Goal: Navigation & Orientation: Find specific page/section

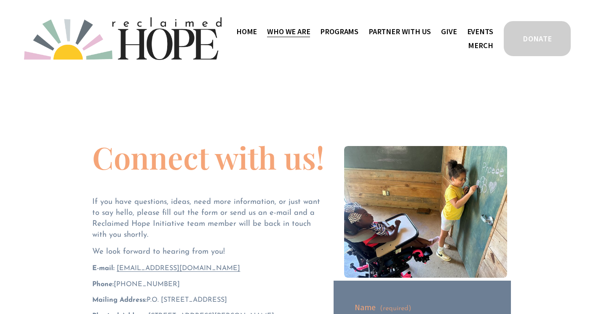
click at [257, 30] on link "Home" at bounding box center [246, 31] width 21 height 14
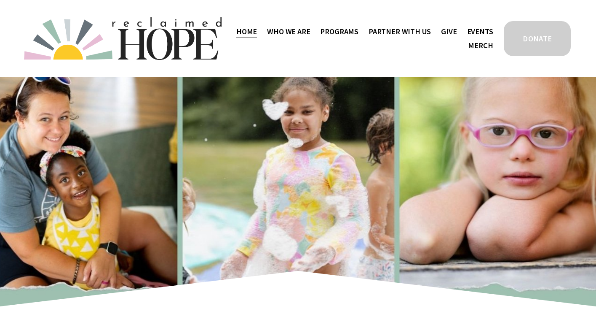
click at [0, 0] on span "Program Partners" at bounding box center [0, 0] width 0 height 0
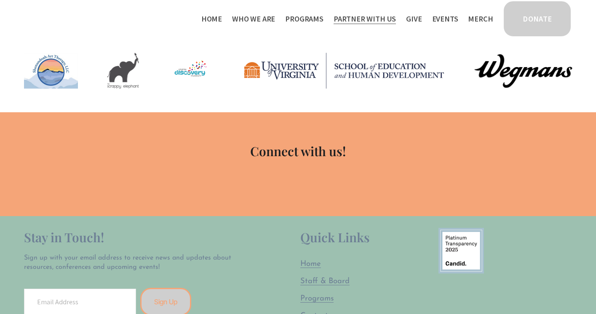
scroll to position [462, 0]
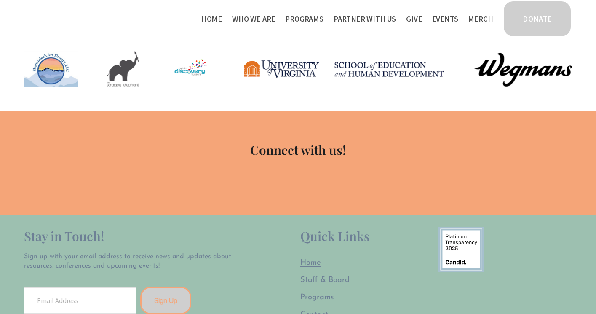
click at [0, 0] on span "Mission Partners" at bounding box center [0, 0] width 0 height 0
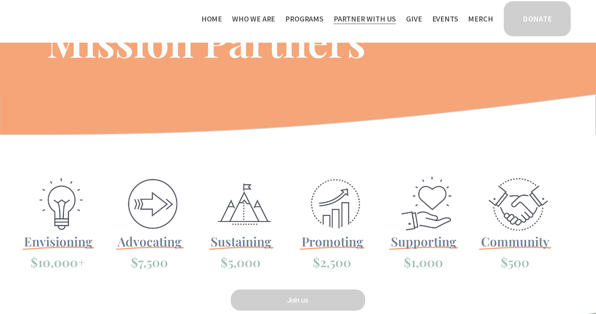
scroll to position [65, 0]
click at [440, 17] on link "Events" at bounding box center [445, 19] width 26 height 14
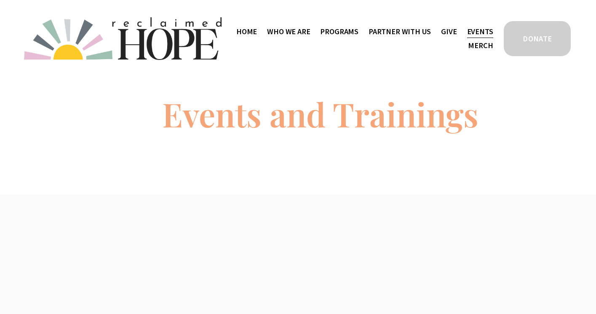
click at [484, 48] on link "Merch" at bounding box center [480, 46] width 25 height 14
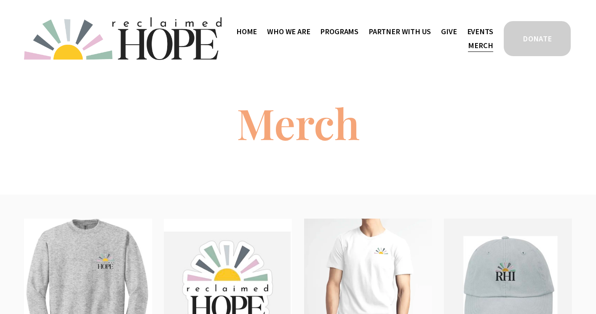
click at [448, 30] on link "Give" at bounding box center [449, 31] width 16 height 14
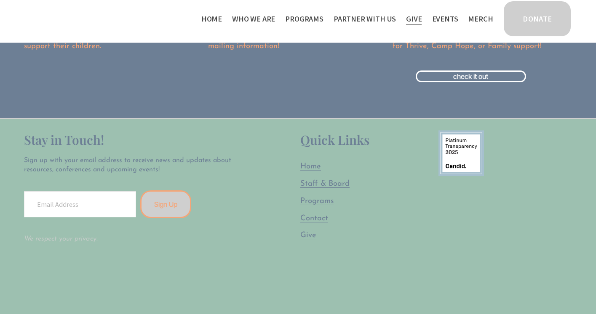
scroll to position [1203, 0]
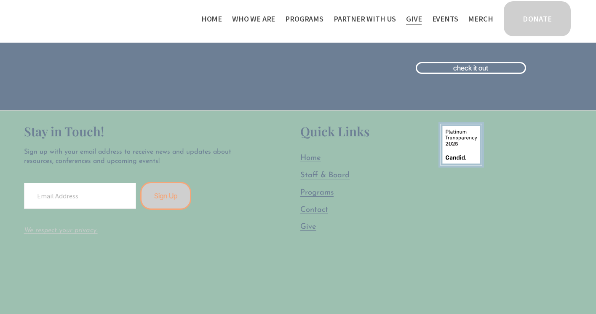
click at [310, 162] on span "Home" at bounding box center [311, 158] width 21 height 8
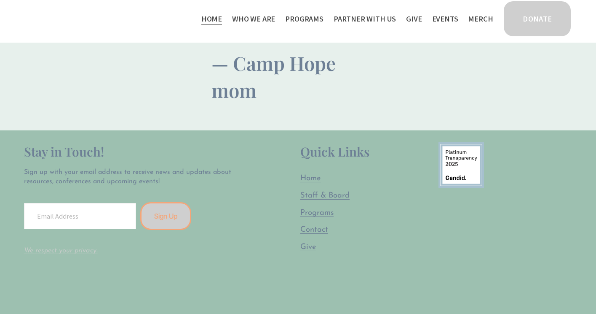
scroll to position [2041, 0]
click at [325, 208] on span "Programs" at bounding box center [317, 212] width 33 height 8
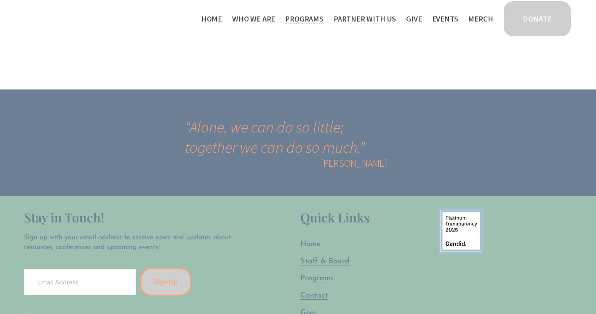
scroll to position [1524, 0]
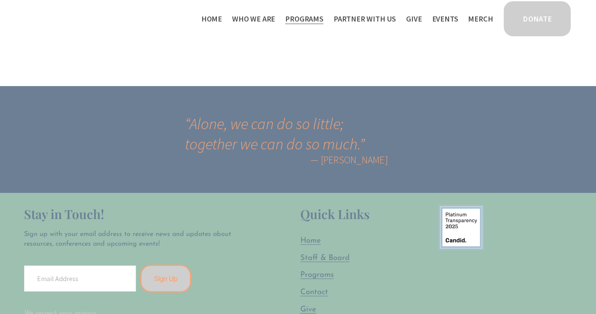
click at [317, 288] on span "Contact" at bounding box center [315, 292] width 28 height 8
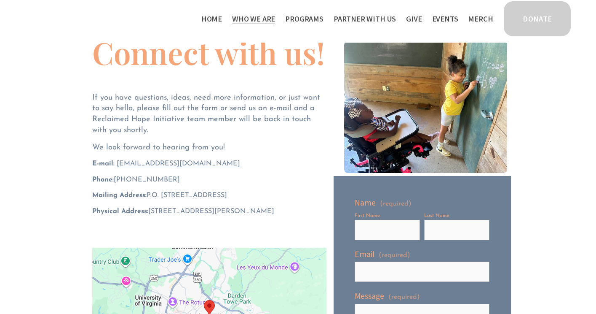
scroll to position [72, 0]
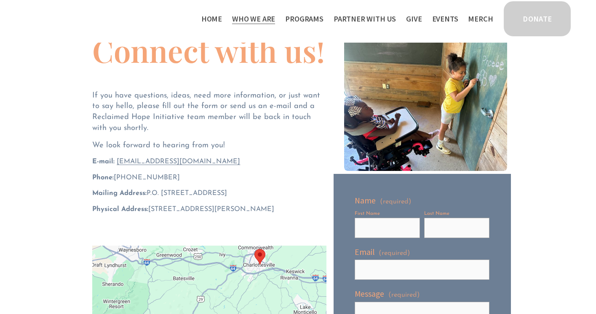
click at [277, 245] on div at bounding box center [209, 312] width 234 height 135
click at [419, 16] on link "Give" at bounding box center [414, 19] width 16 height 14
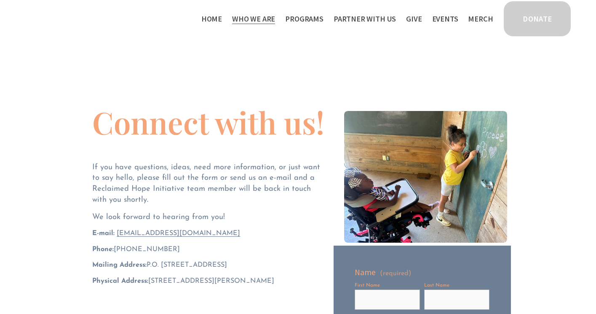
scroll to position [0, 0]
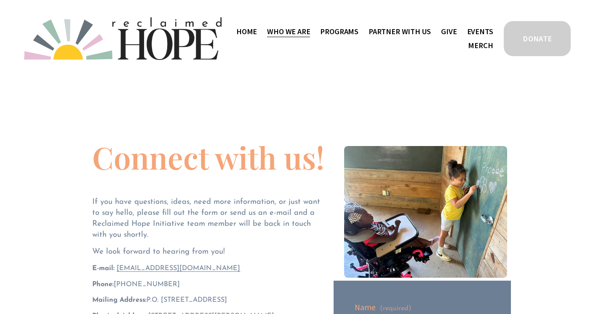
click at [478, 30] on link "Events" at bounding box center [480, 31] width 26 height 14
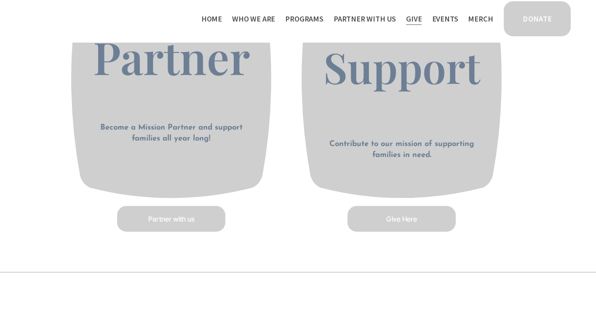
scroll to position [438, 0]
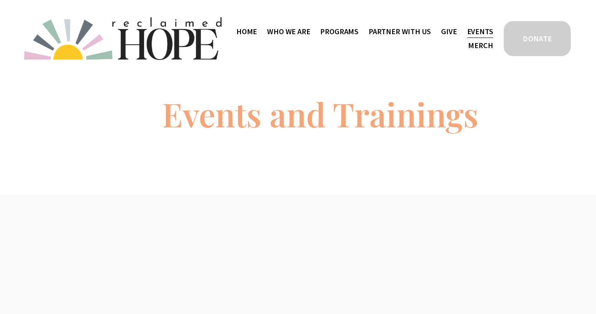
click at [0, 0] on span "Camp Hope" at bounding box center [0, 0] width 0 height 0
